Goal: Understand process/instructions: Learn how to perform a task or action

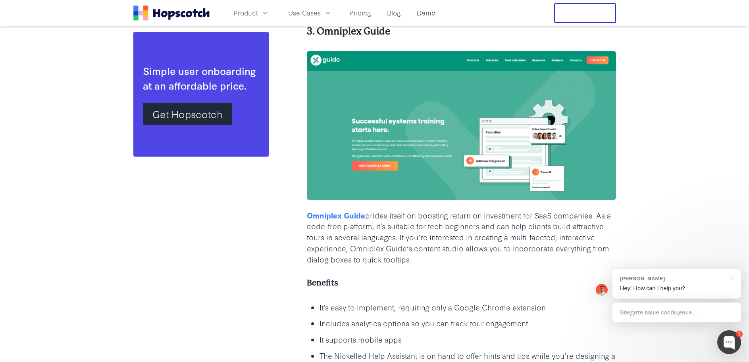
scroll to position [2417, 0]
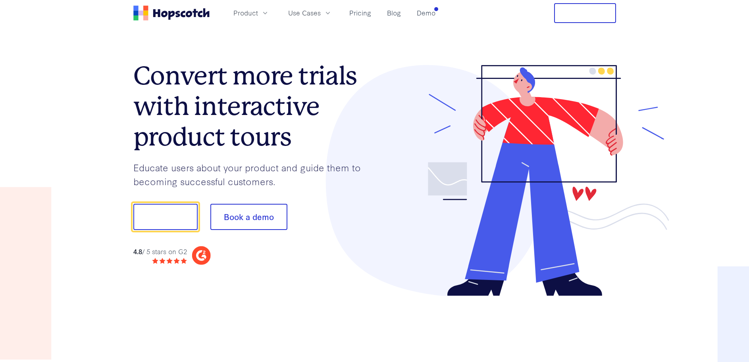
scroll to position [1, 0]
click at [172, 219] on button "Show me!" at bounding box center [165, 217] width 64 height 26
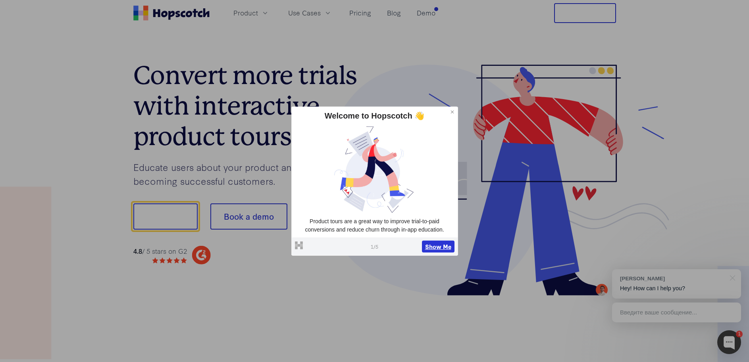
click at [434, 249] on button "Show Me" at bounding box center [438, 247] width 33 height 12
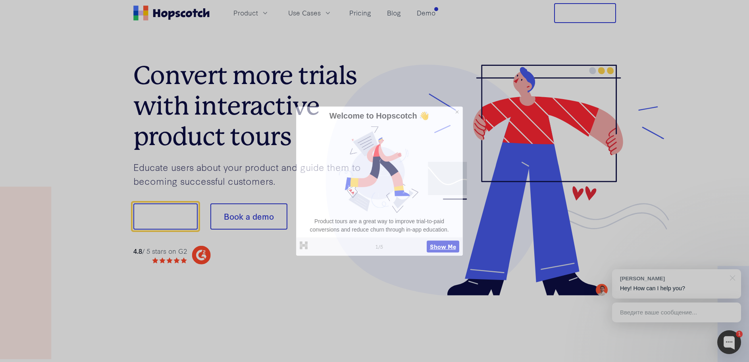
scroll to position [0, 0]
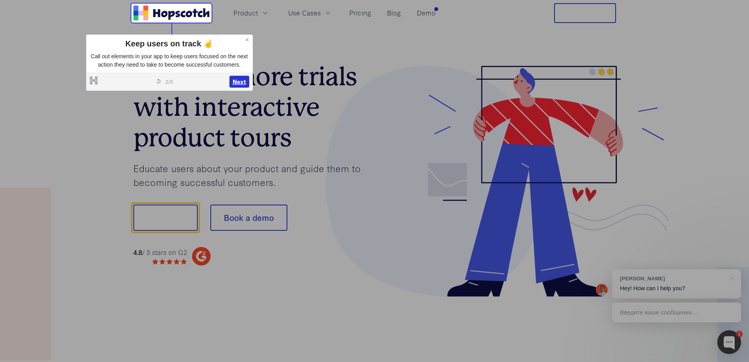
click at [238, 85] on button "Next" at bounding box center [239, 82] width 20 height 12
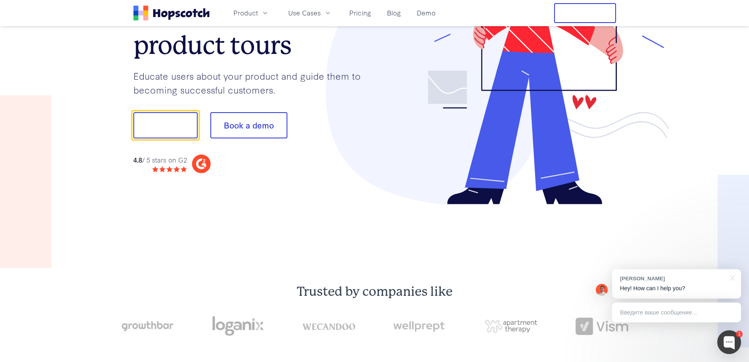
scroll to position [99, 0]
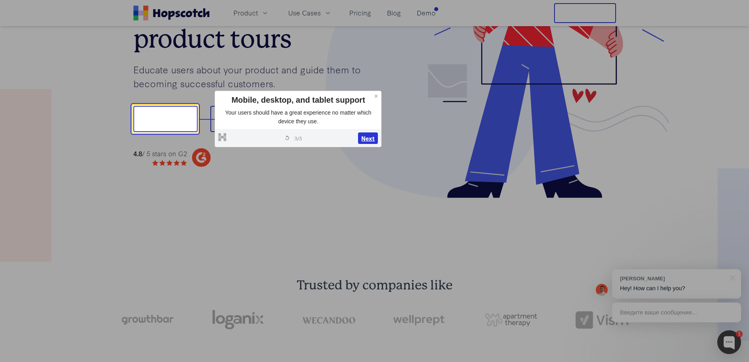
click at [364, 138] on button "Next" at bounding box center [368, 139] width 20 height 12
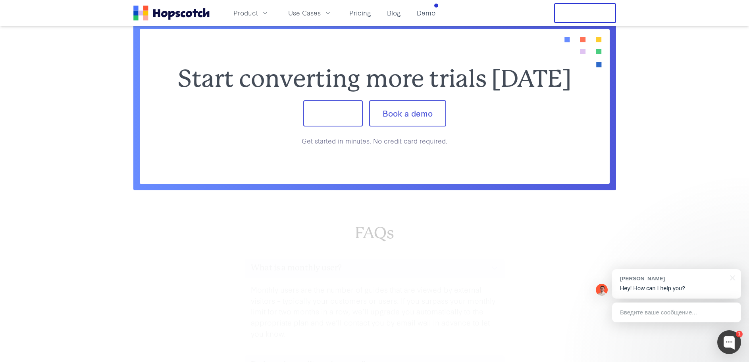
scroll to position [3308, 0]
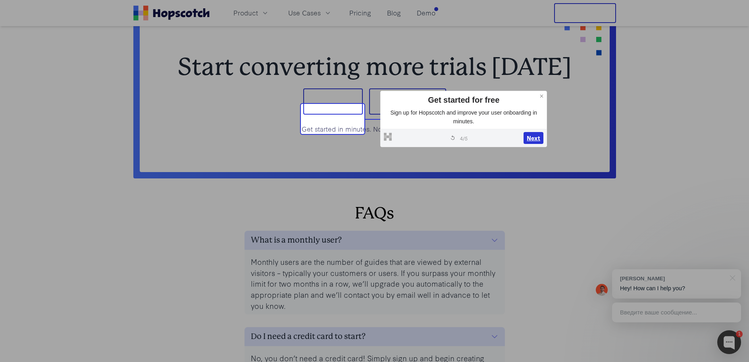
click at [534, 139] on button "Next" at bounding box center [533, 138] width 20 height 12
